Goal: Task Accomplishment & Management: Manage account settings

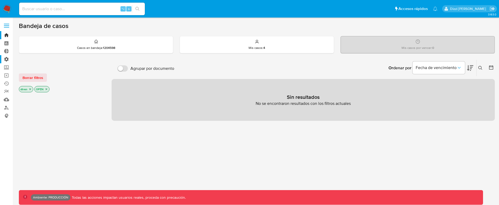
click at [10, 58] on label "Administración" at bounding box center [31, 59] width 62 height 8
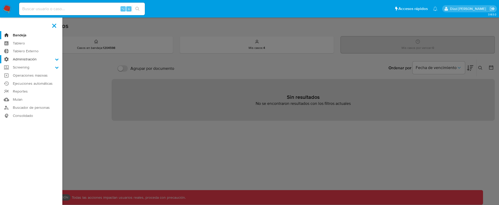
click at [0, 0] on input "Administración" at bounding box center [0, 0] width 0 height 0
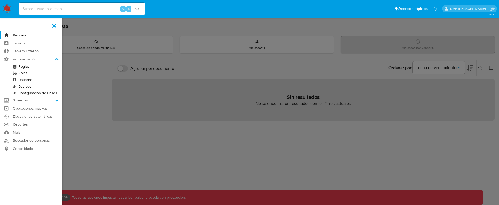
click at [29, 81] on link "Usuarios" at bounding box center [31, 80] width 62 height 7
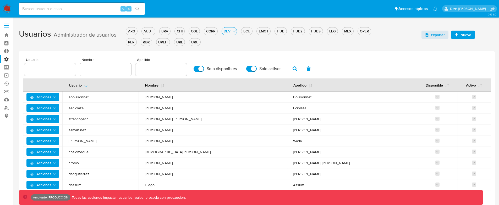
click at [7, 59] on label "Administración" at bounding box center [31, 59] width 62 height 8
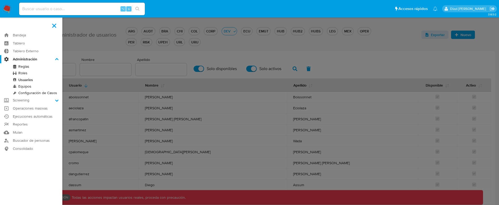
click at [0, 0] on input "Administración" at bounding box center [0, 0] width 0 height 0
click at [26, 87] on link "Equipos" at bounding box center [31, 86] width 62 height 7
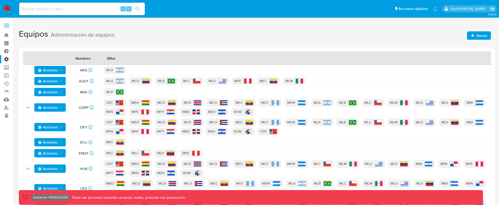
click at [476, 35] on span "Nuevo" at bounding box center [481, 35] width 11 height 8
click at [468, 35] on button "Nuevo" at bounding box center [479, 35] width 24 height 8
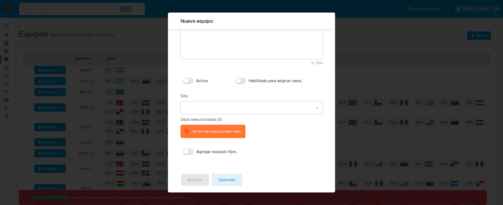
scroll to position [39, 0]
click at [223, 177] on span "Cancelar" at bounding box center [226, 180] width 17 height 12
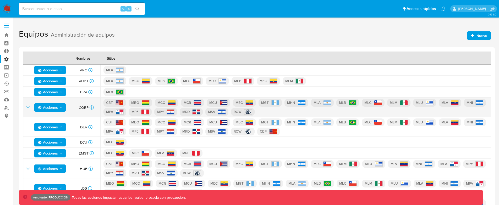
click at [61, 107] on icon "Acciones" at bounding box center [61, 108] width 4 height 4
click at [56, 123] on button "Editar" at bounding box center [49, 120] width 47 height 13
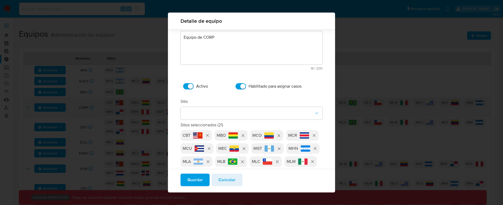
scroll to position [23, 0]
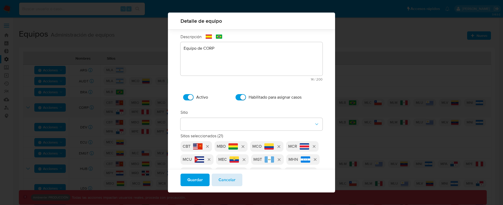
click at [224, 177] on span "Cancelar" at bounding box center [226, 180] width 17 height 12
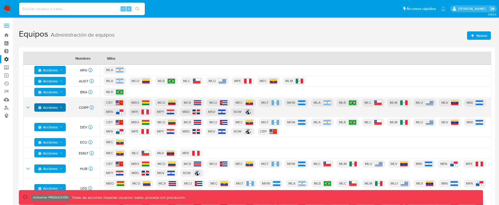
click at [343, 66] on div "MLA" at bounding box center [295, 70] width 385 height 10
click at [476, 35] on span "Nuevo" at bounding box center [481, 35] width 11 height 8
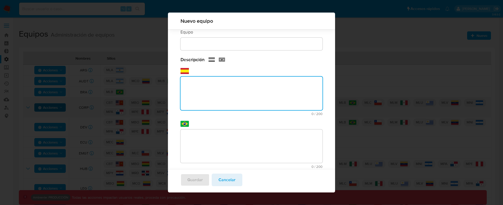
click at [238, 80] on div "Descripción text-es 0 / 200 200 caracteres restantes text-pt 0 / 200 200 caract…" at bounding box center [251, 119] width 142 height 124
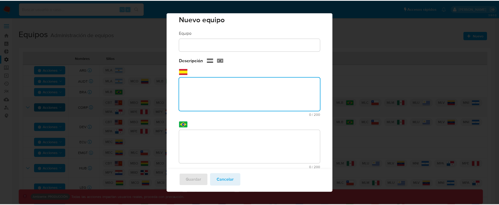
scroll to position [0, 0]
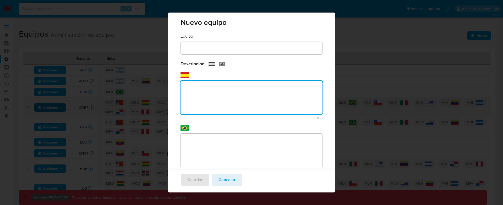
click at [238, 179] on button "Cancelar" at bounding box center [227, 180] width 31 height 13
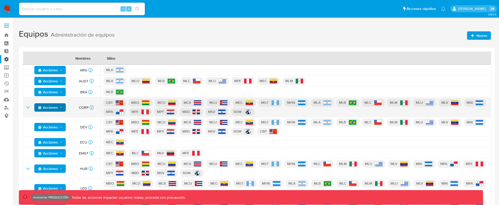
click at [475, 37] on span "Nuevo" at bounding box center [479, 35] width 17 height 7
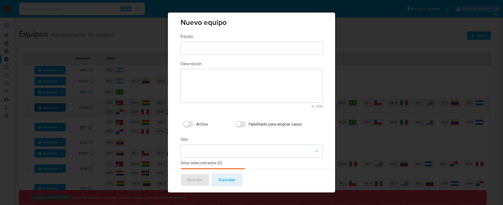
click at [127, 96] on div "Nuevo equipo Equipo Equipo Descripción text-es 0 / 200 200 caracteres restantes…" at bounding box center [251, 102] width 503 height 205
click at [242, 177] on div "Guardar Cancelar" at bounding box center [251, 180] width 167 height 23
click at [238, 178] on button "Cancelar" at bounding box center [227, 180] width 31 height 13
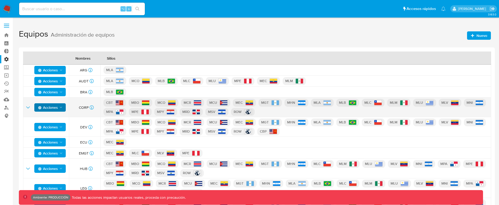
click at [7, 58] on label "Administración" at bounding box center [31, 59] width 62 height 8
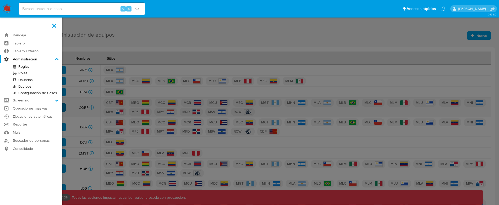
click at [0, 0] on input "Administración" at bounding box center [0, 0] width 0 height 0
click at [38, 92] on link "Configuración de Casos" at bounding box center [31, 93] width 62 height 7
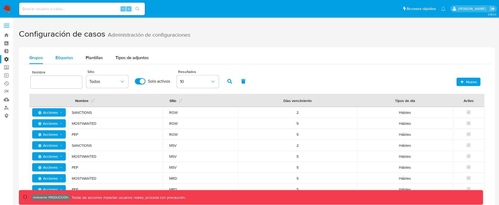
click at [72, 59] on span "Etiquetas" at bounding box center [65, 58] width 18 height 6
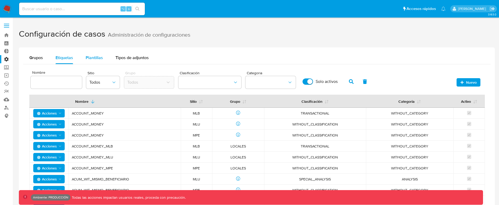
click at [86, 56] on span "Plantillas" at bounding box center [94, 58] width 17 height 6
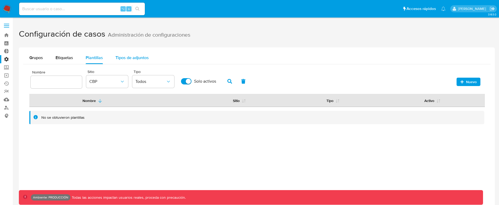
click at [132, 59] on span "Tipos de adjuntos" at bounding box center [132, 58] width 33 height 6
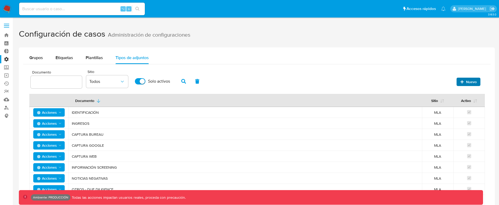
click at [474, 80] on span "Nuevo" at bounding box center [471, 82] width 11 height 8
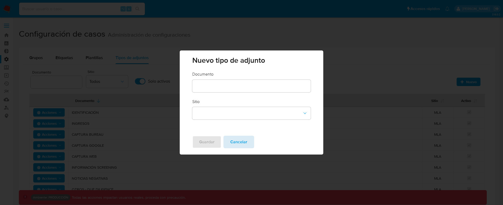
click at [242, 142] on span "Cancelar" at bounding box center [238, 142] width 17 height 12
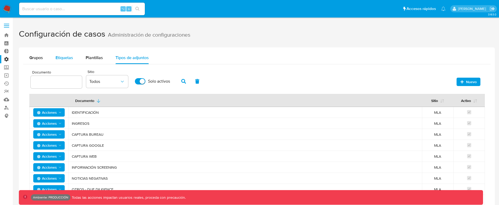
click at [68, 64] on div "Etiquetas" at bounding box center [65, 58] width 18 height 13
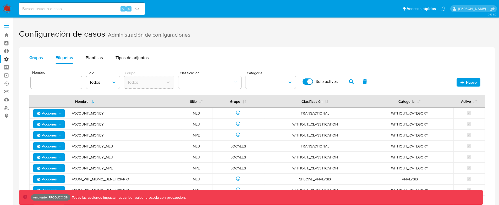
click at [42, 58] on span "Grupos" at bounding box center [36, 58] width 14 height 6
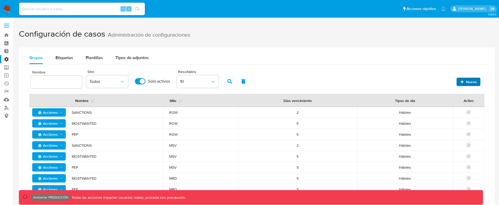
click at [470, 85] on span "Nuevo" at bounding box center [471, 82] width 11 height 8
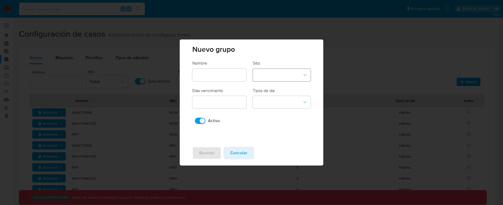
click at [278, 76] on button "site-dropdown" at bounding box center [282, 75] width 58 height 13
drag, startPoint x: 219, startPoint y: 121, endPoint x: 227, endPoint y: 131, distance: 12.7
click at [219, 121] on span "Activo" at bounding box center [214, 120] width 12 height 5
click at [205, 121] on input "Activo" at bounding box center [200, 121] width 10 height 6
checkbox input "false"
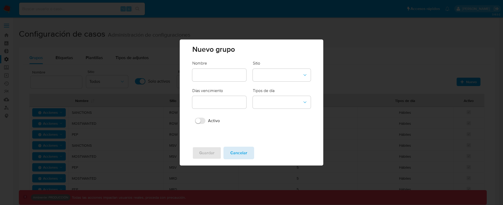
click at [241, 155] on span "Cancelar" at bounding box center [238, 153] width 17 height 12
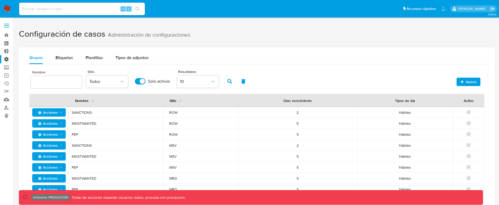
click at [8, 57] on label "Administración" at bounding box center [31, 59] width 62 height 8
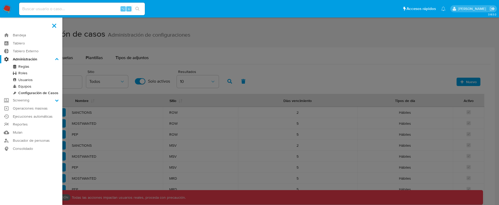
click at [0, 0] on input "Administración" at bounding box center [0, 0] width 0 height 0
click at [23, 63] on label "Administración" at bounding box center [31, 59] width 62 height 8
click at [0, 0] on input "Administración" at bounding box center [0, 0] width 0 height 0
click at [24, 67] on link "Reglas" at bounding box center [31, 66] width 62 height 7
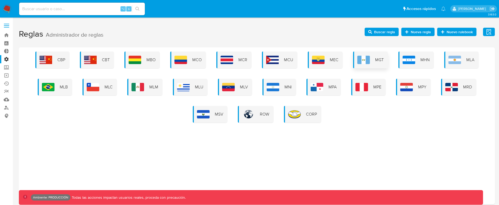
click at [368, 58] on img at bounding box center [363, 60] width 13 height 8
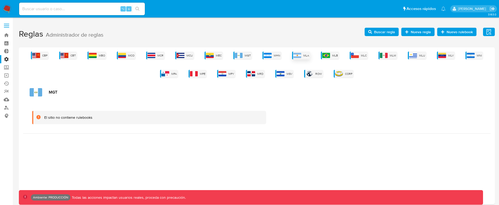
click at [301, 56] on img at bounding box center [297, 55] width 8 height 5
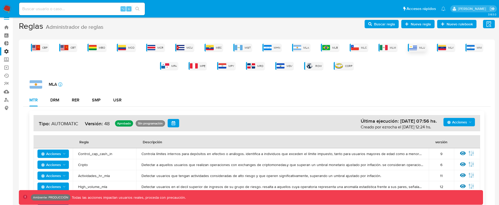
scroll to position [9, 0]
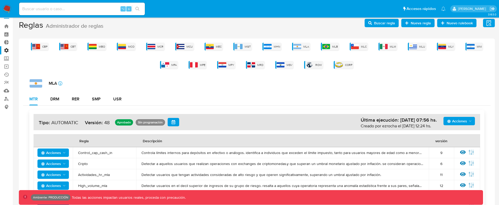
click at [421, 23] on span "Nueva regla" at bounding box center [421, 23] width 20 height 8
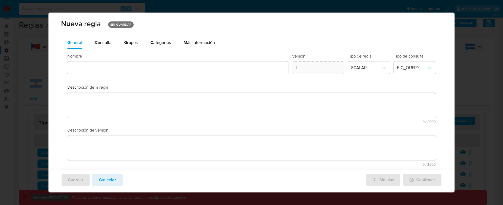
click at [129, 45] on span "Grupos" at bounding box center [131, 43] width 14 height 6
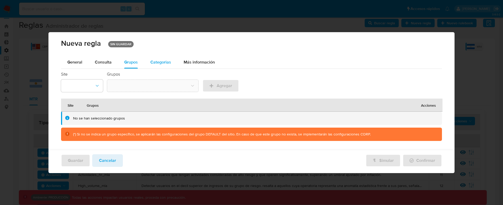
click at [162, 59] on span "Categorias" at bounding box center [160, 62] width 21 height 6
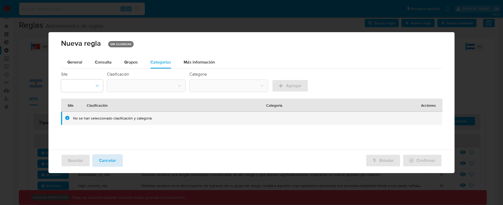
click at [114, 161] on span "Cancelar" at bounding box center [107, 161] width 17 height 12
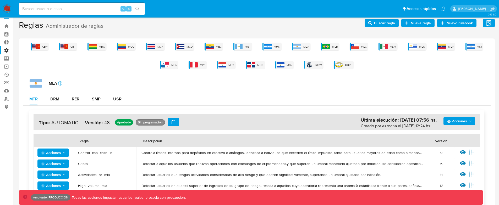
click at [372, 23] on icon "button" at bounding box center [370, 23] width 4 height 4
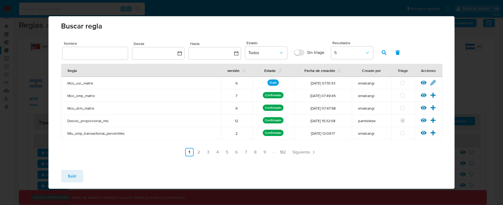
click at [94, 175] on div "Salir" at bounding box center [251, 177] width 406 height 23
drag, startPoint x: 63, startPoint y: 175, endPoint x: 73, endPoint y: 172, distance: 9.9
click at [64, 175] on button "Salir" at bounding box center [72, 176] width 22 height 13
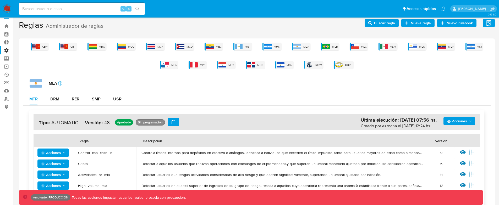
drag, startPoint x: 373, startPoint y: 92, endPoint x: 380, endPoint y: 92, distance: 7.3
click at [490, 20] on icon "button" at bounding box center [488, 23] width 5 height 6
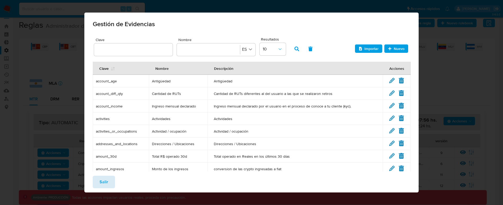
click at [94, 183] on button "Salir" at bounding box center [104, 182] width 22 height 13
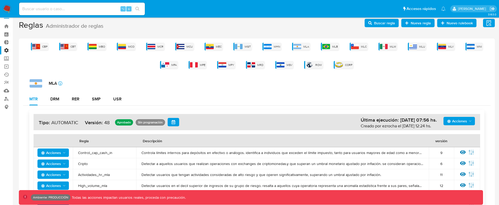
click at [343, 80] on div "MLA icon-info-16" at bounding box center [260, 83] width 461 height 8
